Goal: Navigation & Orientation: Understand site structure

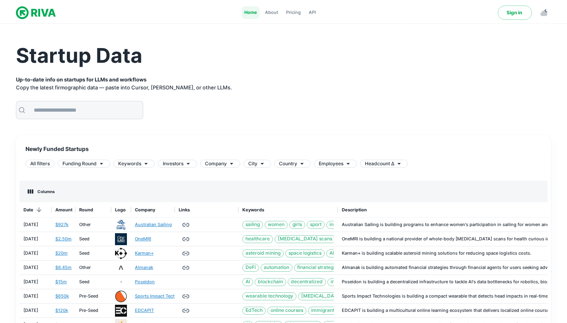
scroll to position [6, 6]
click at [63, 82] on strong "Up-to-date info on startups for LLMs and workflows" at bounding box center [81, 79] width 130 height 6
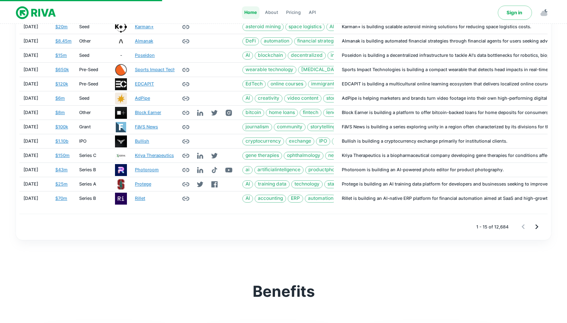
scroll to position [0, 0]
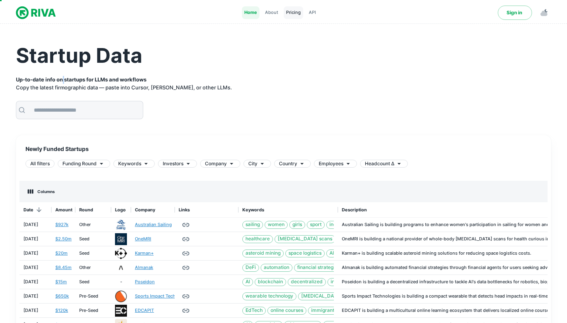
click at [291, 16] on span "Pricing" at bounding box center [293, 12] width 15 height 7
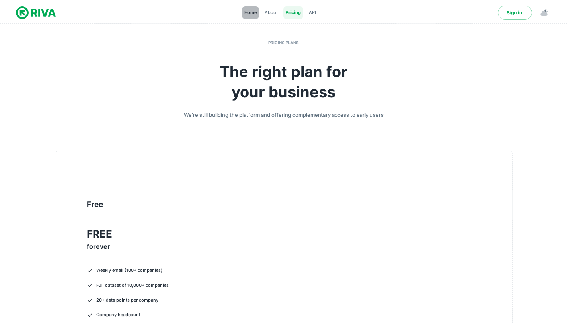
click at [253, 12] on span "Home" at bounding box center [250, 12] width 12 height 7
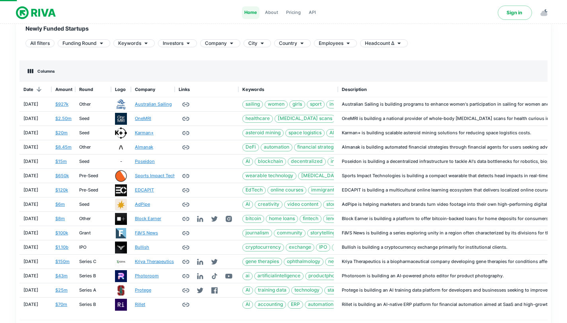
scroll to position [123, 0]
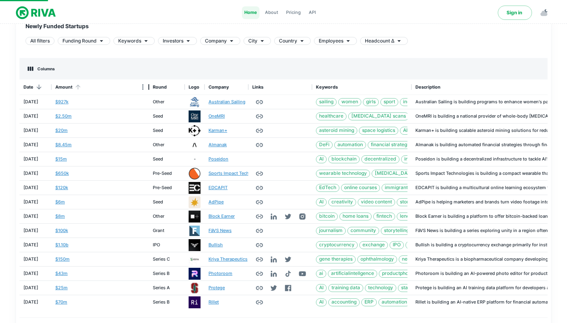
drag, startPoint x: 77, startPoint y: 84, endPoint x: 149, endPoint y: 88, distance: 71.7
click at [149, 88] on div "Amount" at bounding box center [149, 88] width 10 height 16
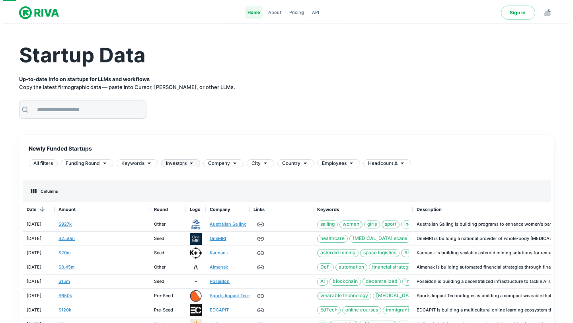
scroll to position [0, 0]
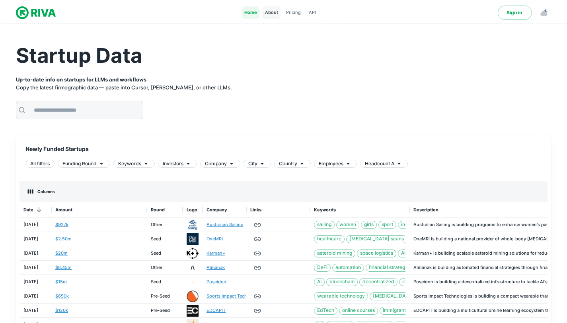
click at [262, 14] on div "Home About Pricing API" at bounding box center [280, 12] width 76 height 13
click at [263, 14] on div "About" at bounding box center [272, 12] width 18 height 13
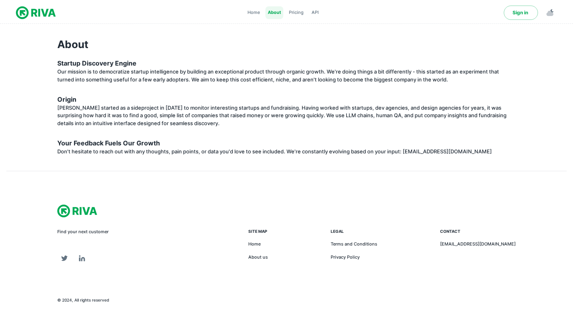
click at [307, 18] on div "Home About Pricing API" at bounding box center [283, 12] width 76 height 13
